Goal: Check status

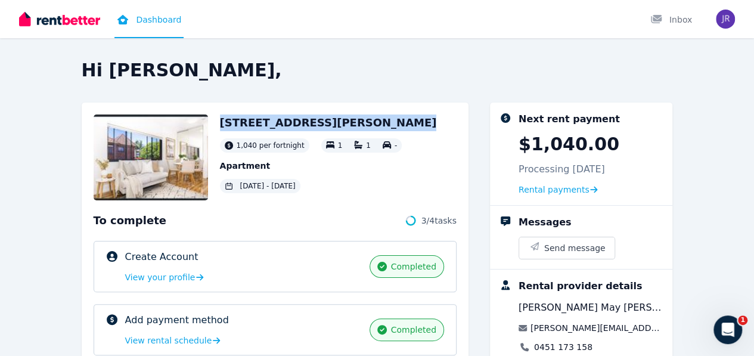
drag, startPoint x: 154, startPoint y: 120, endPoint x: 314, endPoint y: 102, distance: 161.4
click at [314, 102] on div "Hi [PERSON_NAME], [STREET_ADDRESS][GEOGRAPHIC_DATA][PERSON_NAME] per fortnight …" at bounding box center [377, 290] width 591 height 461
copy h2 "[STREET_ADDRESS][PERSON_NAME]"
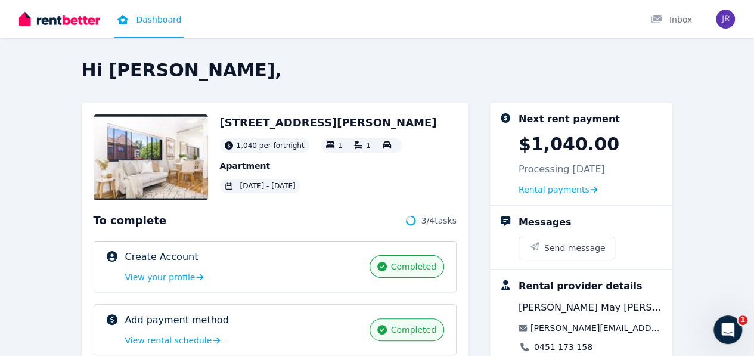
click at [588, 77] on h2 "Hi [PERSON_NAME]," at bounding box center [377, 70] width 591 height 21
click at [637, 80] on h2 "Hi [PERSON_NAME]," at bounding box center [377, 70] width 591 height 21
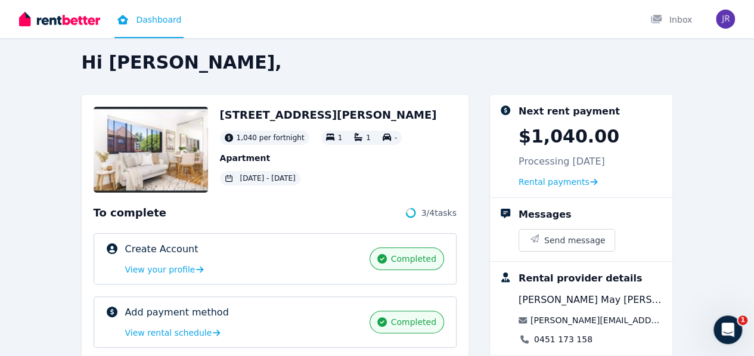
scroll to position [7, 0]
